Goal: Task Accomplishment & Management: Use online tool/utility

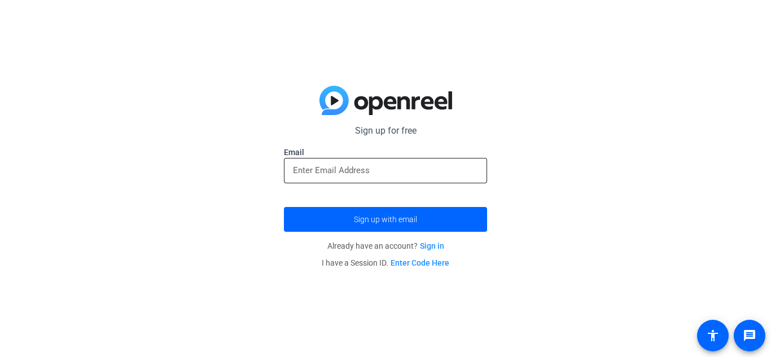
click at [407, 173] on input "email" at bounding box center [385, 171] width 185 height 14
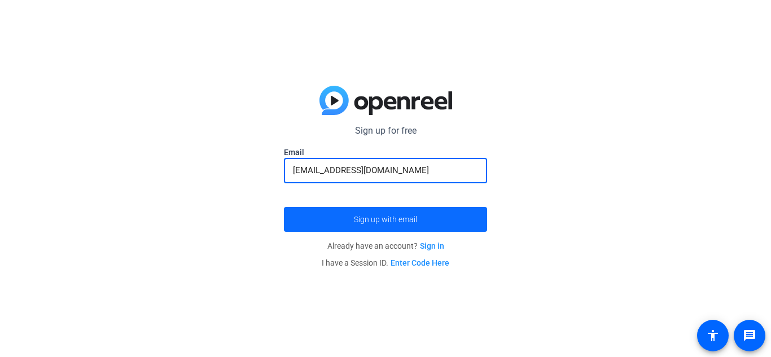
click at [349, 220] on span "submit" at bounding box center [385, 219] width 203 height 27
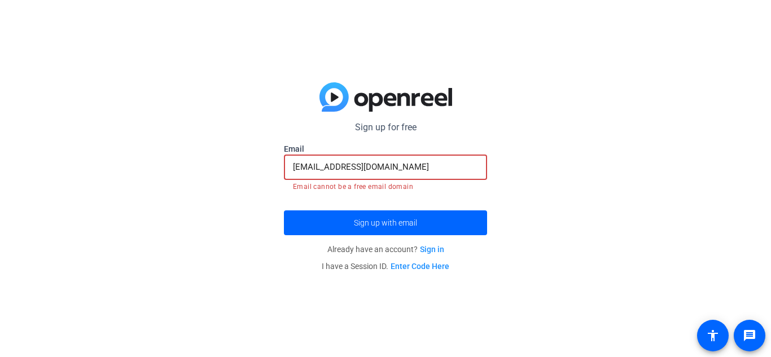
click at [411, 165] on input "[EMAIL_ADDRESS][DOMAIN_NAME]" at bounding box center [385, 167] width 185 height 14
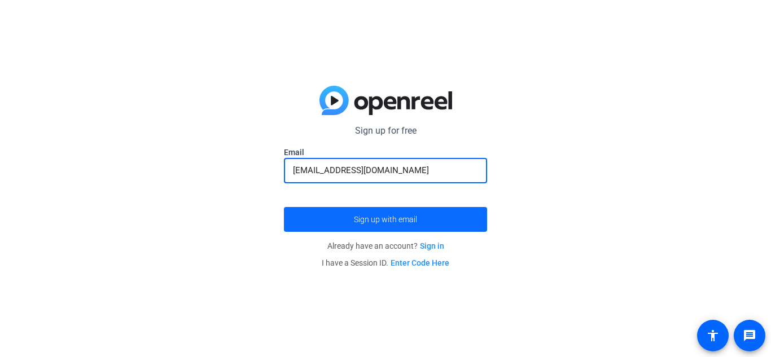
type input "[EMAIL_ADDRESS][DOMAIN_NAME]"
click at [454, 226] on span "submit" at bounding box center [385, 219] width 203 height 27
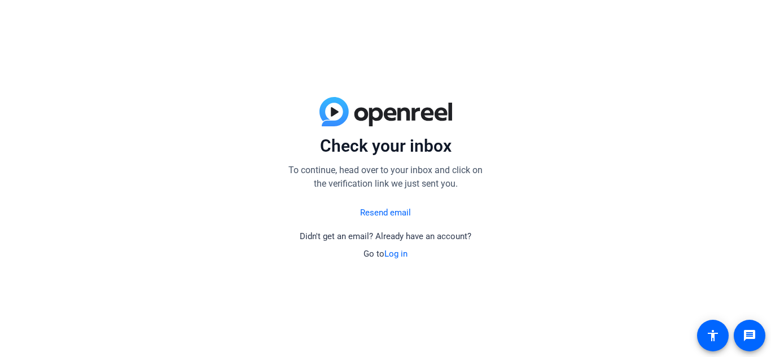
click at [398, 256] on link "Log in" at bounding box center [395, 254] width 23 height 10
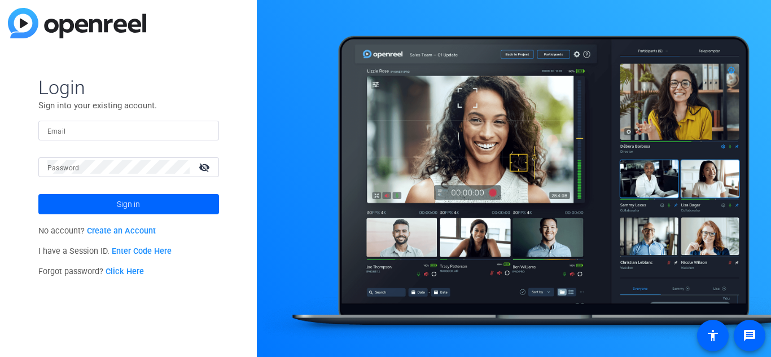
click at [116, 134] on input "Email" at bounding box center [128, 131] width 163 height 14
type input "[EMAIL_ADDRESS][DOMAIN_NAME]"
click at [208, 169] on mat-icon "visibility_off" at bounding box center [205, 167] width 27 height 16
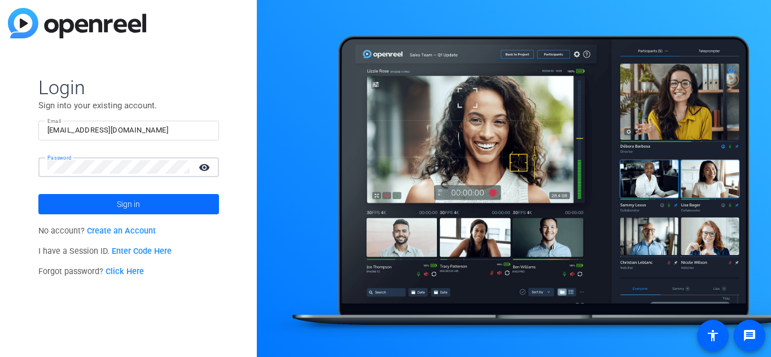
click at [201, 205] on span at bounding box center [128, 204] width 181 height 27
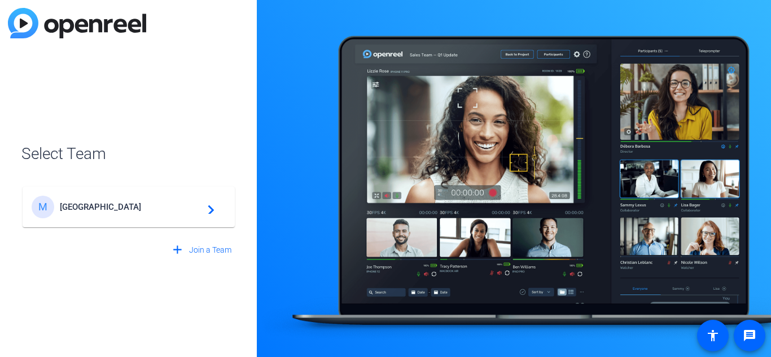
click at [182, 217] on div "M [GEOGRAPHIC_DATA] navigate_next" at bounding box center [129, 207] width 194 height 23
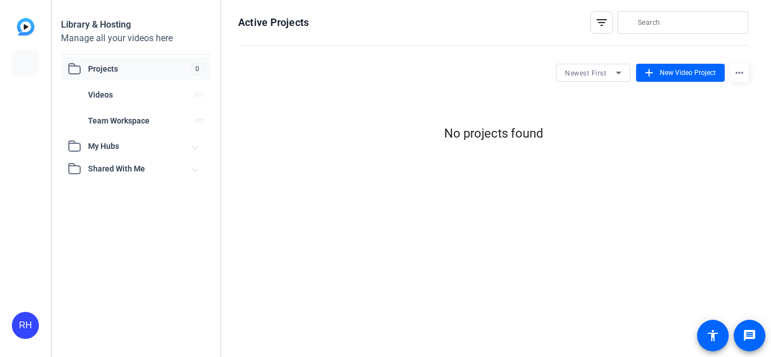
click at [212, 210] on div "Library & Hosting Manage all your videos here Projects 0 Videos Team Workspace …" at bounding box center [136, 178] width 169 height 357
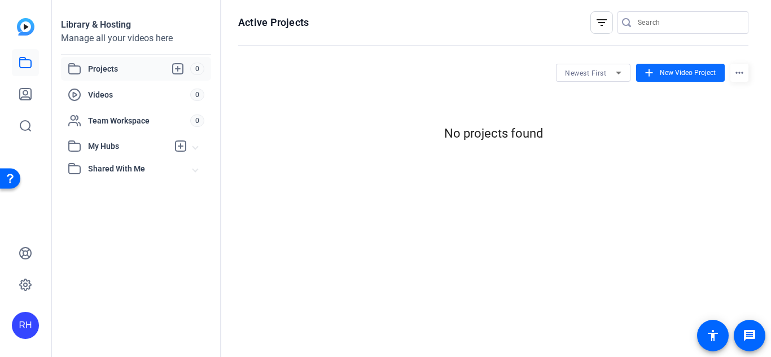
click at [696, 72] on span "New Video Project" at bounding box center [688, 73] width 56 height 10
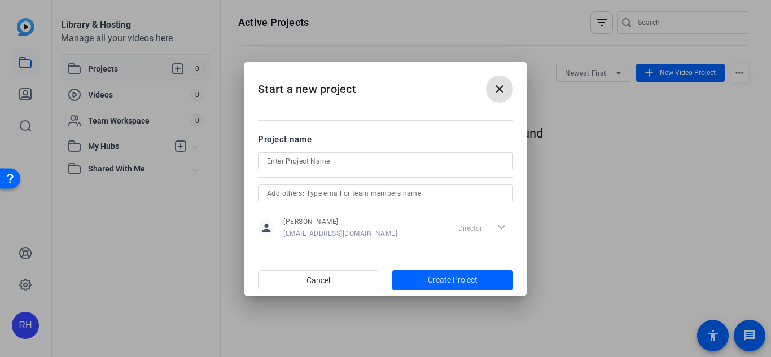
click at [354, 162] on input at bounding box center [385, 162] width 237 height 14
type input "Duke vs. UNC"
click at [441, 278] on span "Create Project" at bounding box center [453, 280] width 50 height 12
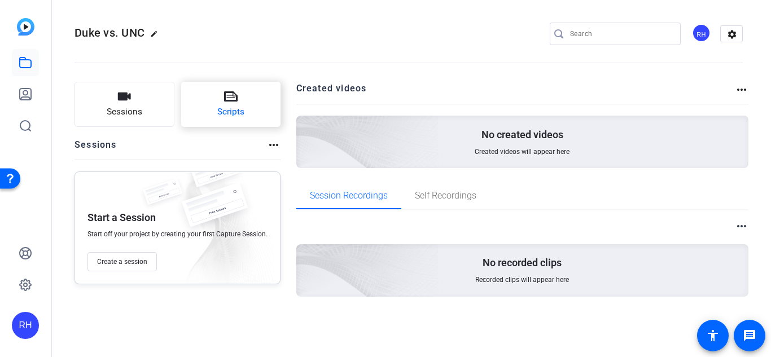
click at [223, 115] on span "Scripts" at bounding box center [230, 112] width 27 height 13
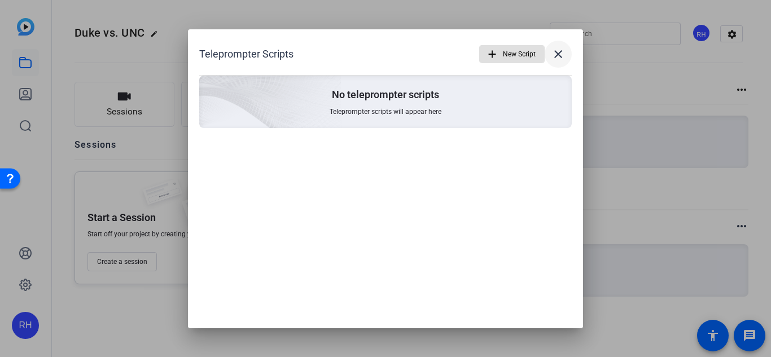
click at [562, 52] on mat-icon "close" at bounding box center [558, 54] width 14 height 14
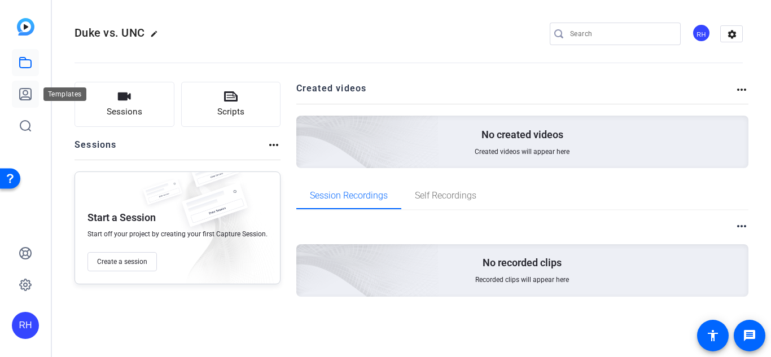
click at [28, 90] on icon at bounding box center [26, 94] width 14 height 14
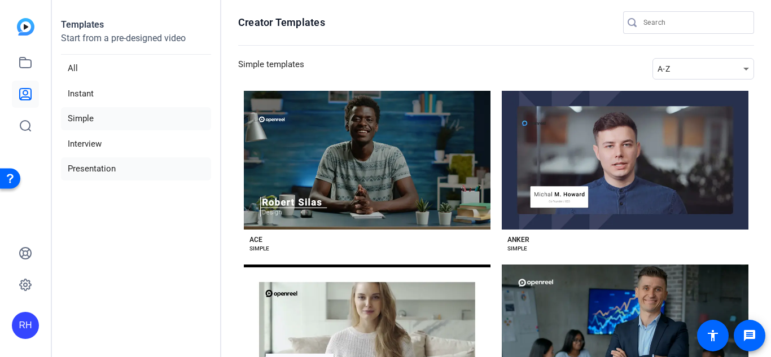
click at [156, 170] on li "Presentation" at bounding box center [136, 168] width 150 height 23
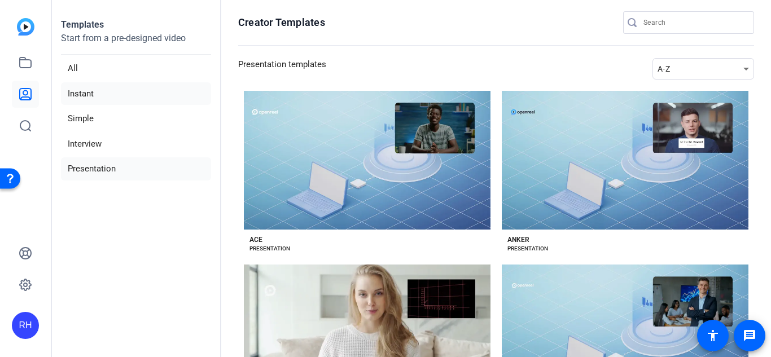
click at [79, 93] on li "Instant" at bounding box center [136, 93] width 150 height 23
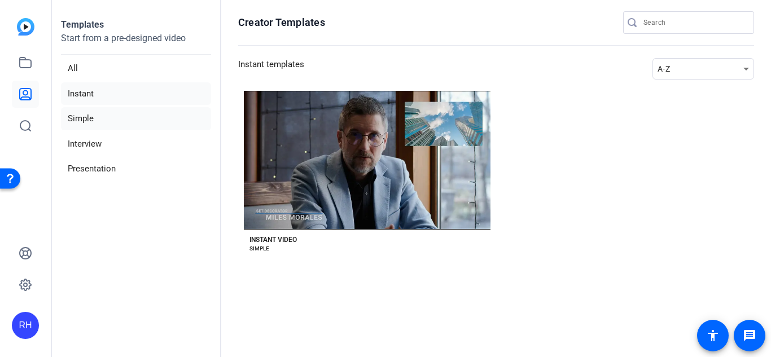
click at [131, 116] on li "Simple" at bounding box center [136, 118] width 150 height 23
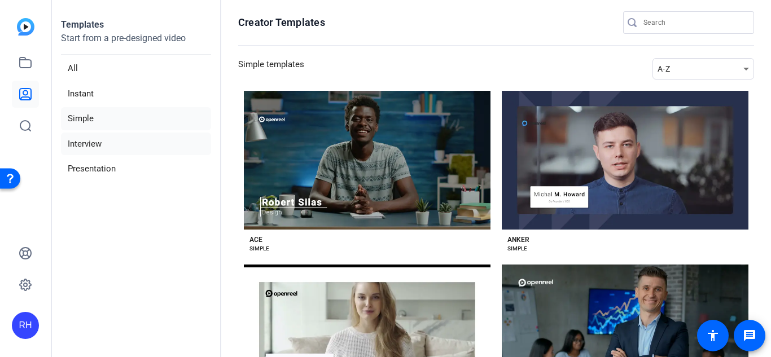
click at [128, 138] on li "Interview" at bounding box center [136, 144] width 150 height 23
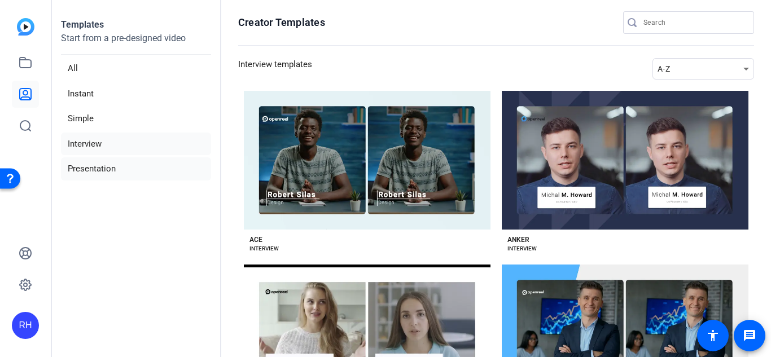
click at [131, 165] on li "Presentation" at bounding box center [136, 168] width 150 height 23
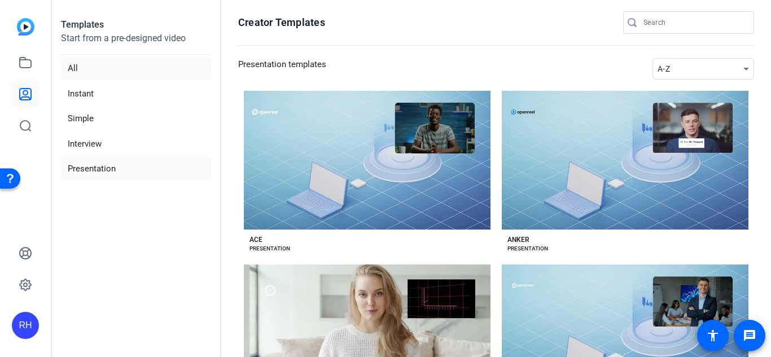
click at [109, 69] on li "All" at bounding box center [136, 68] width 150 height 23
